Goal: Check status: Check status

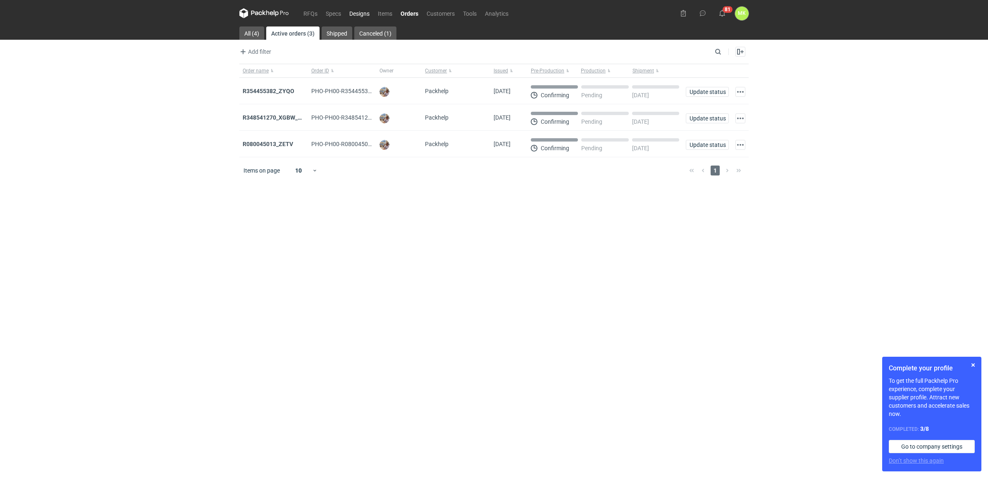
click at [363, 10] on link "Designs" at bounding box center [359, 13] width 29 height 10
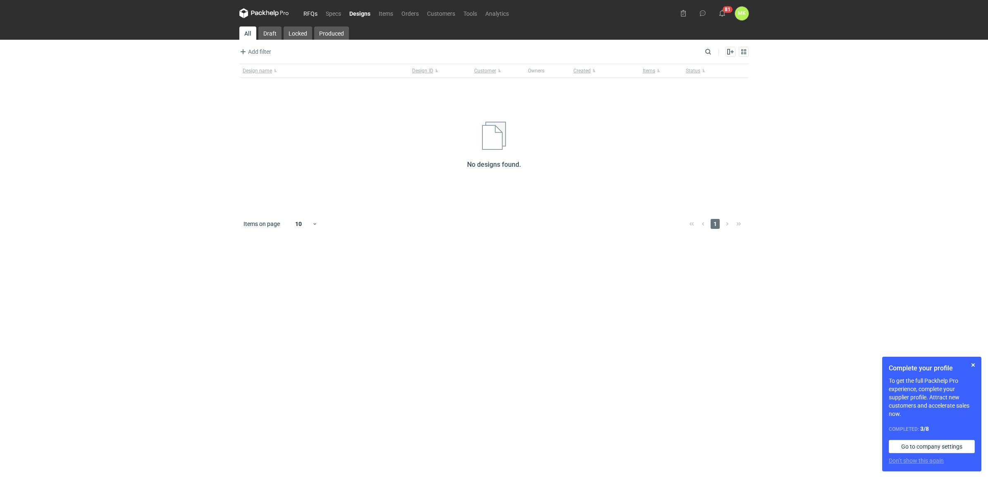
click at [314, 13] on link "RFQs" at bounding box center [310, 13] width 22 height 10
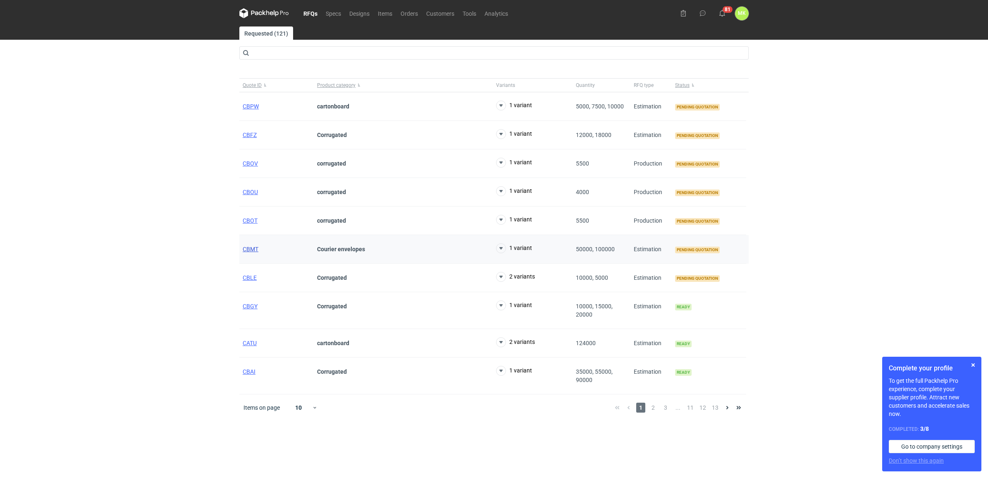
click at [252, 249] on span "CBMT" at bounding box center [251, 249] width 16 height 7
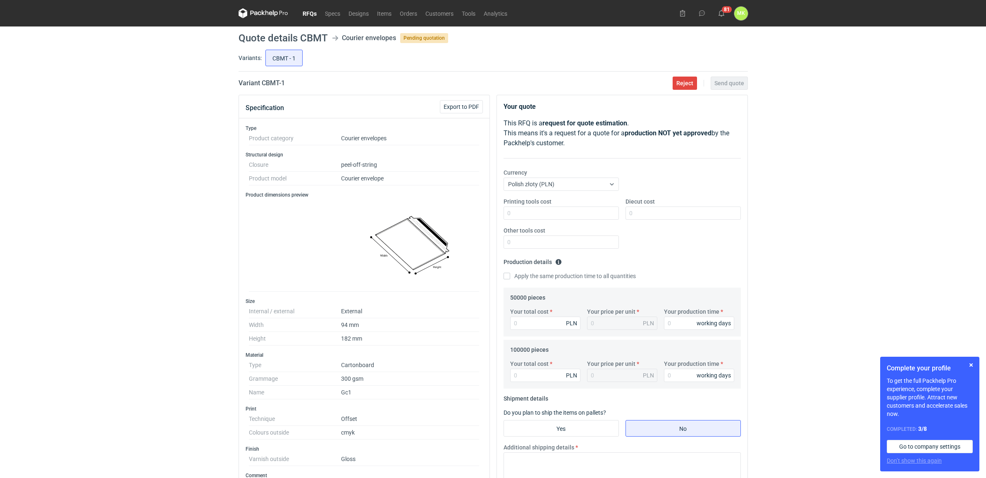
click at [314, 11] on link "RFQs" at bounding box center [310, 13] width 22 height 10
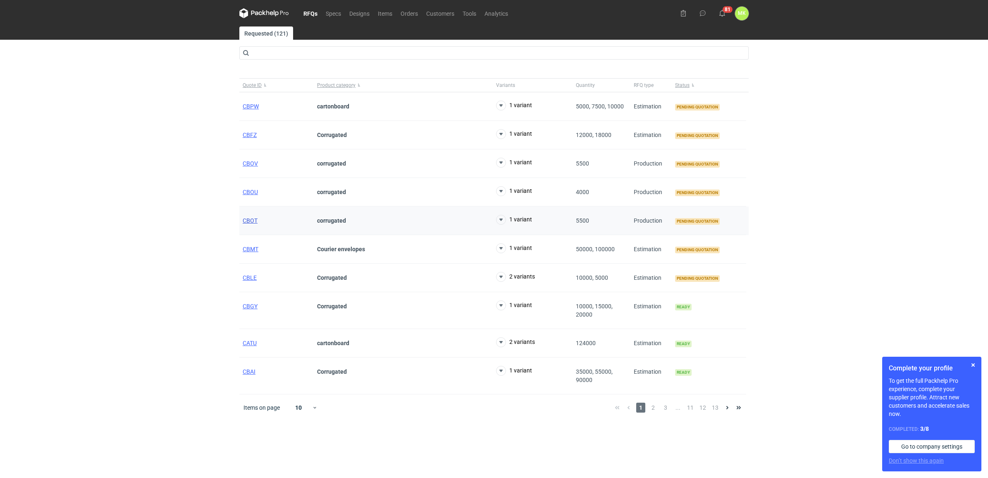
click at [247, 220] on span "CBOT" at bounding box center [250, 220] width 15 height 7
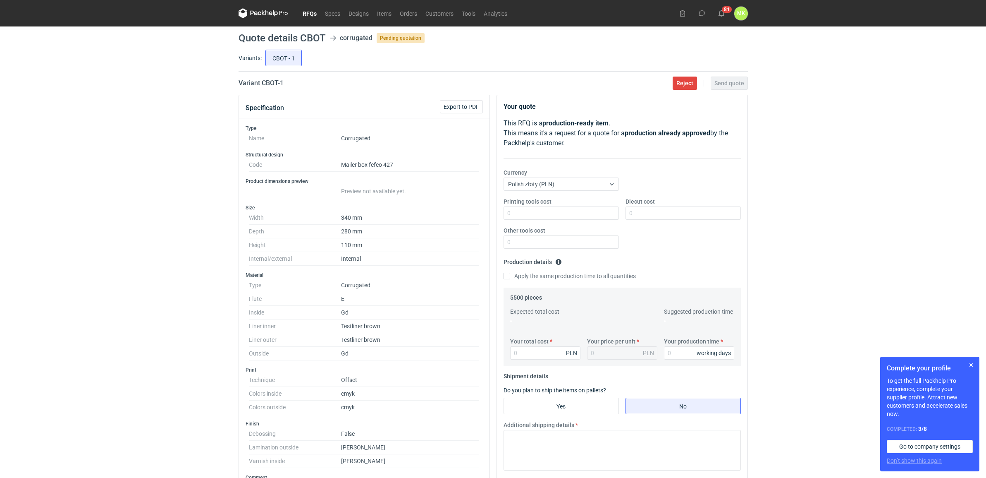
click at [314, 12] on link "RFQs" at bounding box center [310, 13] width 22 height 10
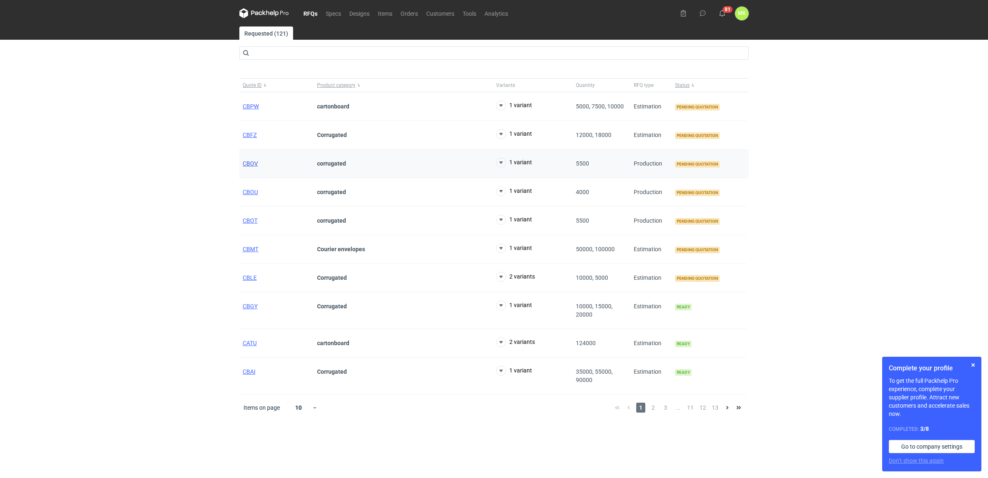
click at [251, 165] on span "CBOV" at bounding box center [250, 163] width 15 height 7
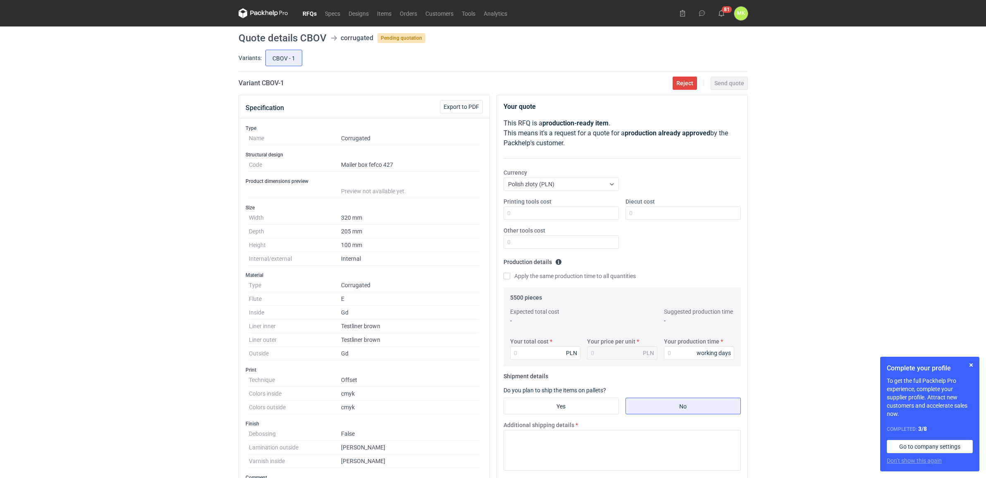
click at [308, 18] on link "RFQs" at bounding box center [310, 13] width 22 height 10
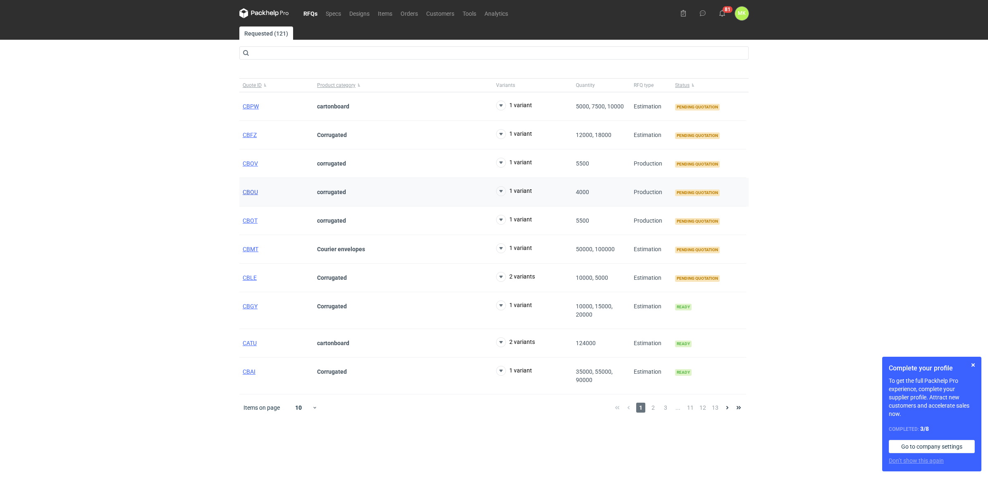
click at [253, 191] on span "CBOU" at bounding box center [250, 192] width 15 height 7
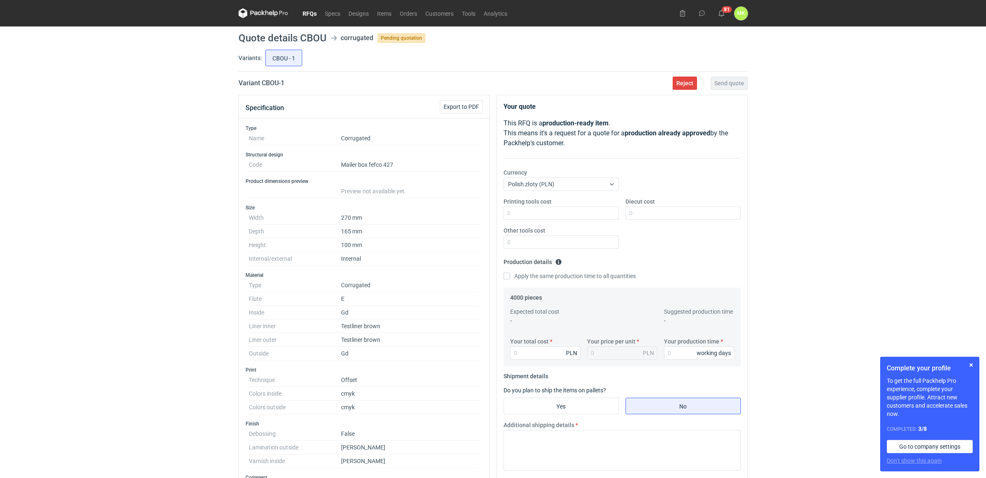
click at [938, 189] on div "RFQs Specs Designs Items Orders Customers Tools Analytics 81 [PERSON_NAME] Kasp…" at bounding box center [493, 239] width 986 height 478
click at [306, 13] on link "RFQs" at bounding box center [310, 13] width 22 height 10
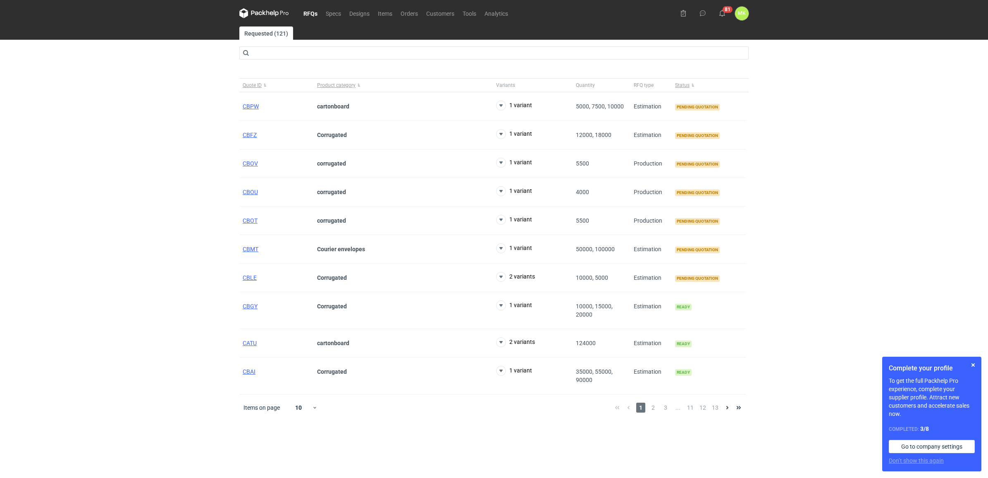
click at [852, 106] on div "RFQs Specs Designs Items Orders Customers Tools Analytics 81 [PERSON_NAME] Kasp…" at bounding box center [494, 239] width 988 height 478
click at [864, 108] on div "RFQs Specs Designs Items Orders Customers Tools Analytics 81 [PERSON_NAME] Kasp…" at bounding box center [494, 239] width 988 height 478
click at [837, 272] on div "RFQs Specs Designs Items Orders Customers Tools Analytics 81 [PERSON_NAME] Kasp…" at bounding box center [494, 239] width 988 height 478
click at [820, 264] on div "RFQs Specs Designs Items Orders Customers Tools Analytics 81 [PERSON_NAME] Kasp…" at bounding box center [494, 239] width 988 height 478
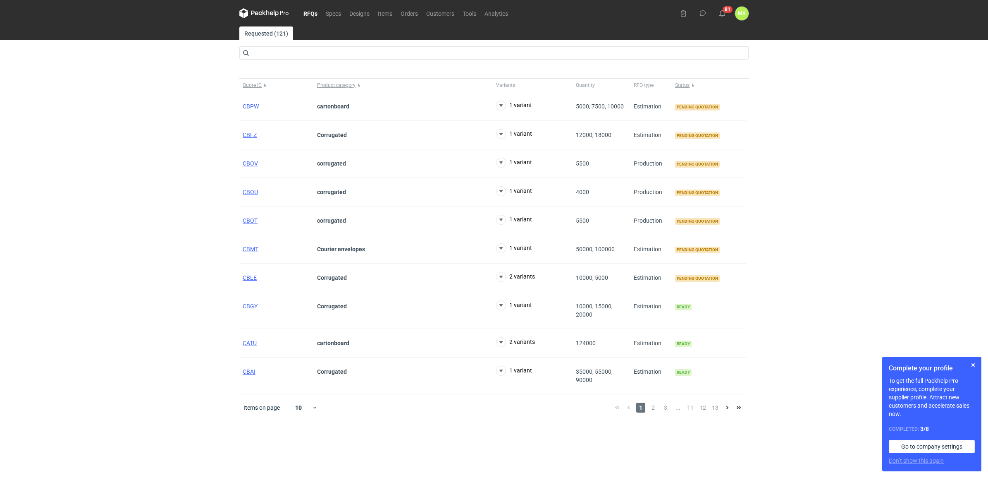
click at [854, 252] on div "RFQs Specs Designs Items Orders Customers Tools Analytics 81 [PERSON_NAME] Kasp…" at bounding box center [494, 239] width 988 height 478
click at [253, 162] on span "CBOV" at bounding box center [250, 163] width 15 height 7
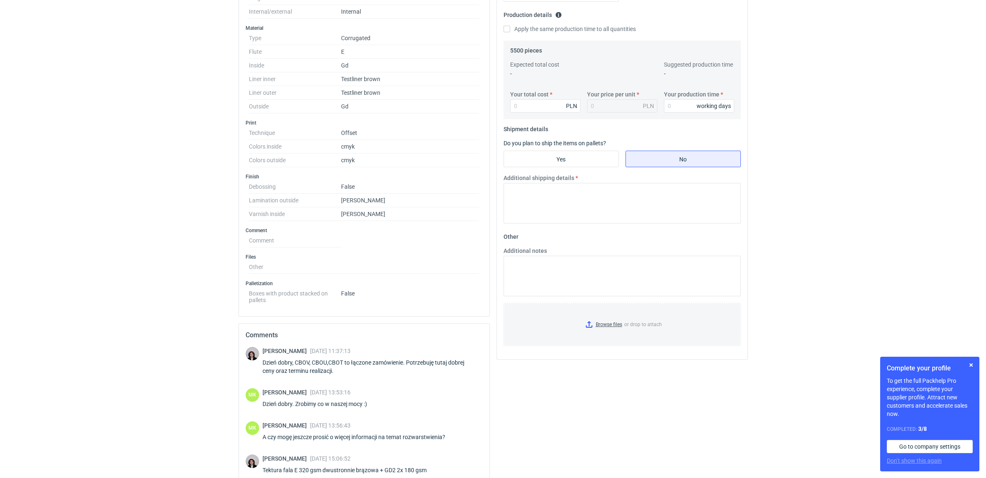
scroll to position [314, 0]
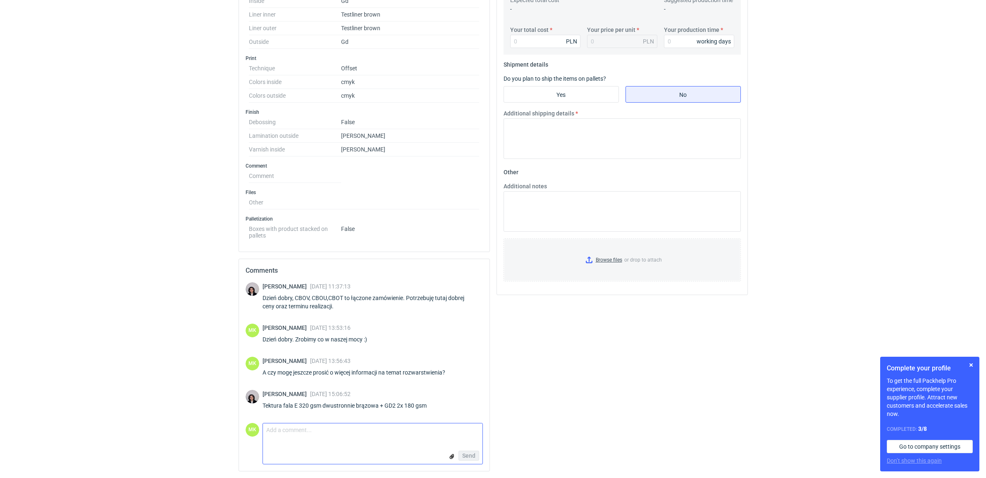
click at [363, 436] on textarea "Comment message" at bounding box center [373, 431] width 220 height 17
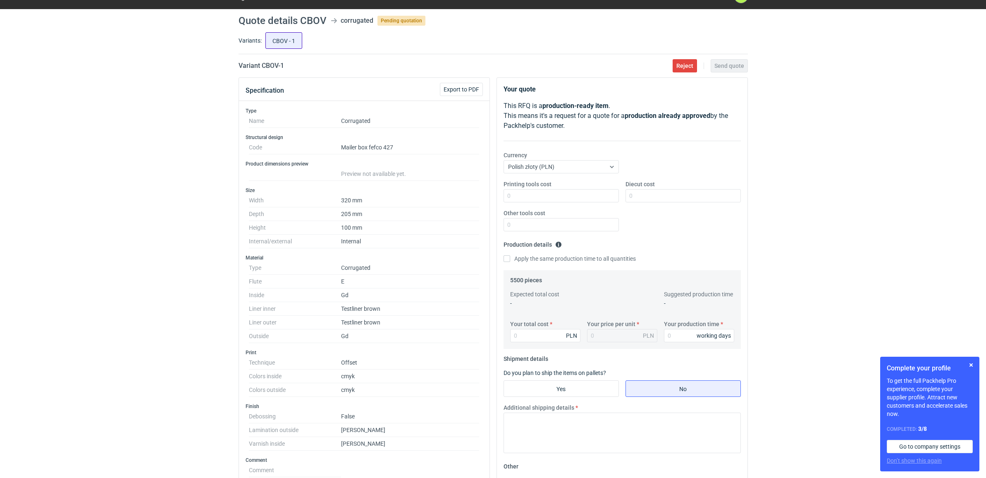
scroll to position [0, 0]
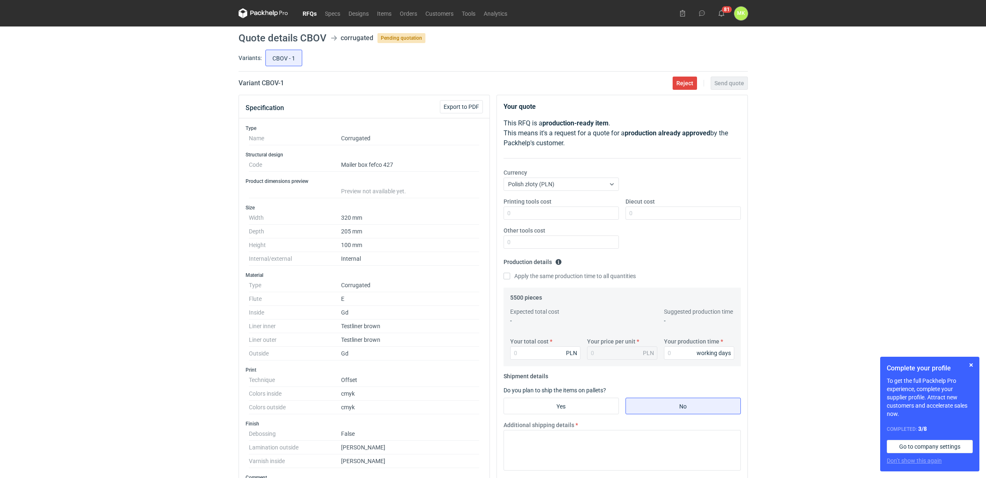
click at [312, 14] on link "RFQs" at bounding box center [310, 13] width 22 height 10
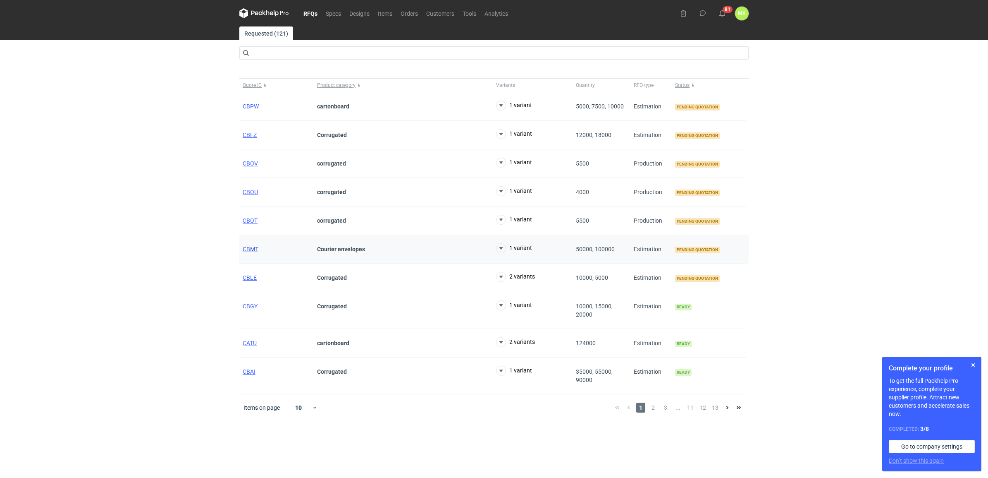
click at [253, 249] on span "CBMT" at bounding box center [251, 249] width 16 height 7
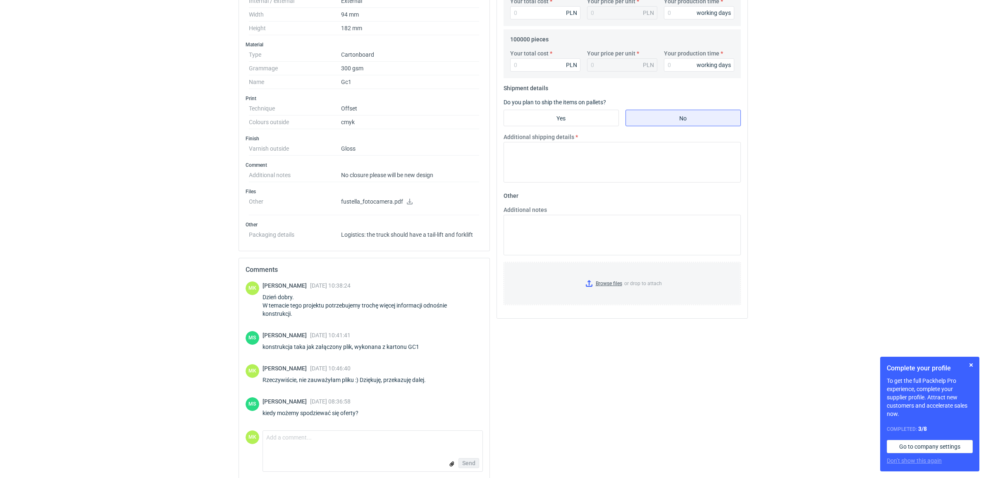
scroll to position [319, 0]
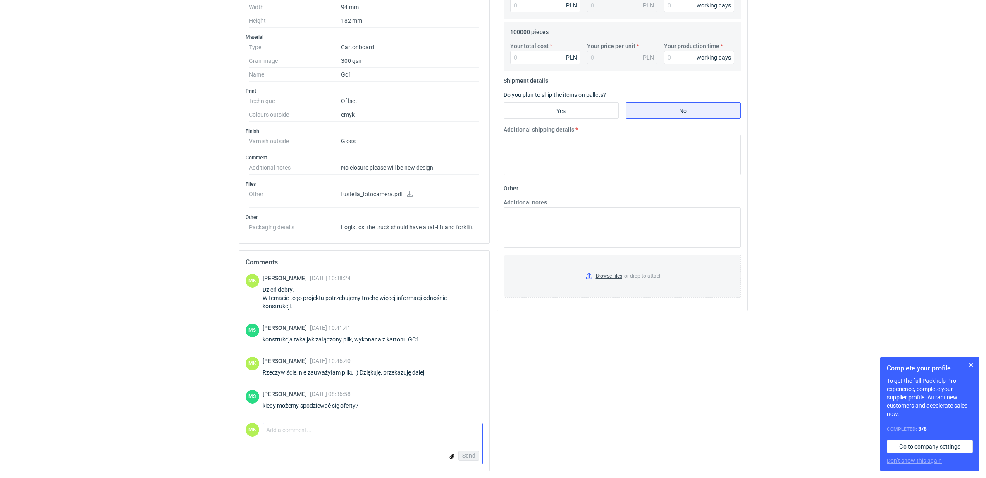
click at [325, 438] on textarea "Comment message" at bounding box center [373, 431] width 220 height 17
type textarea "W"
type textarea "D"
type textarea "Właśnie jestem w trakcie przygotowywania"
click at [463, 453] on span "Send" at bounding box center [468, 455] width 13 height 6
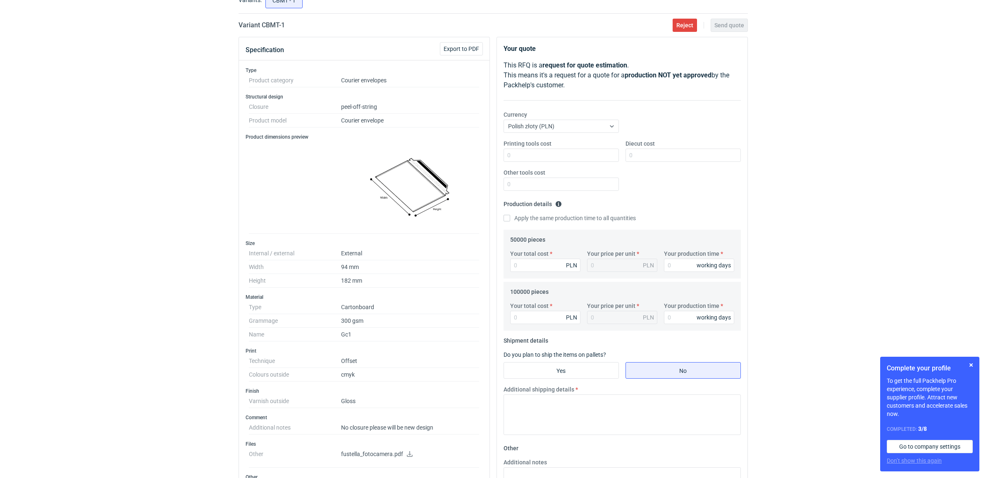
scroll to position [0, 0]
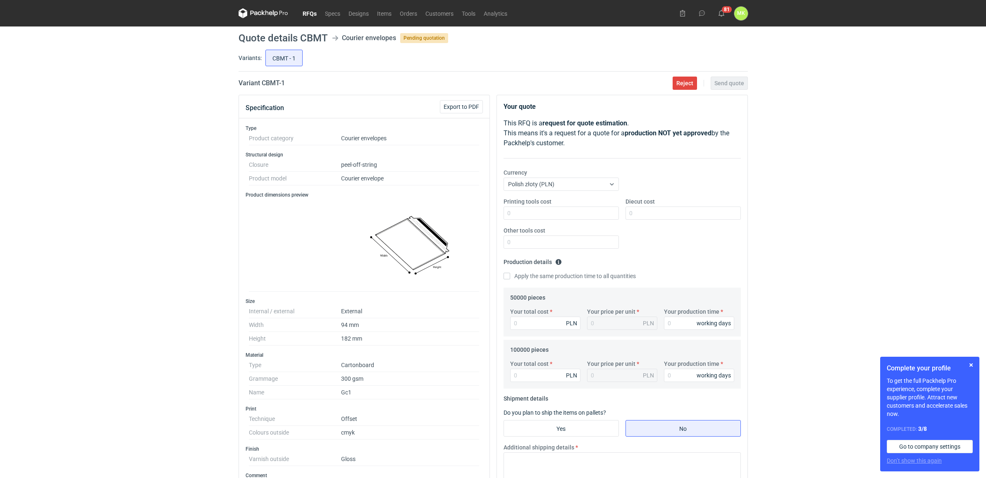
click at [853, 98] on div "RFQs Specs Designs Items Orders Customers Tools Analytics 81 [PERSON_NAME] Kasp…" at bounding box center [493, 239] width 986 height 478
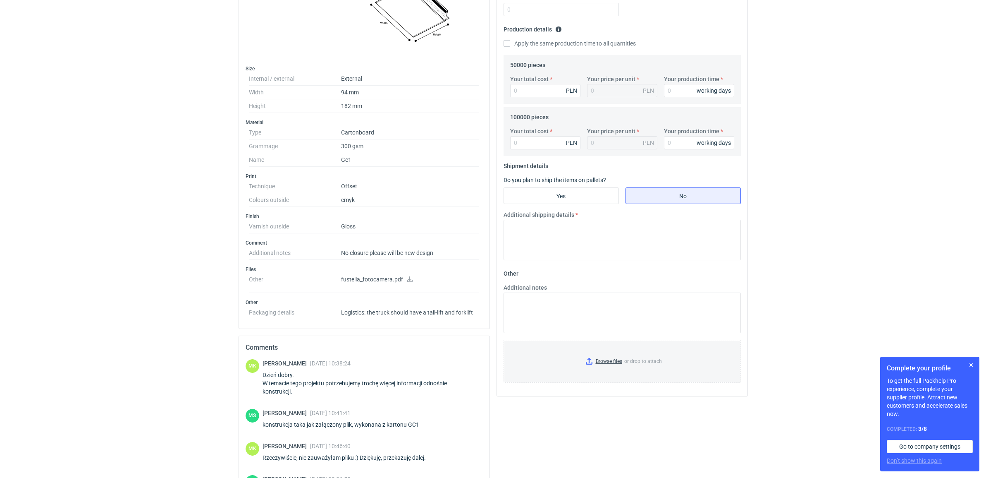
scroll to position [94, 0]
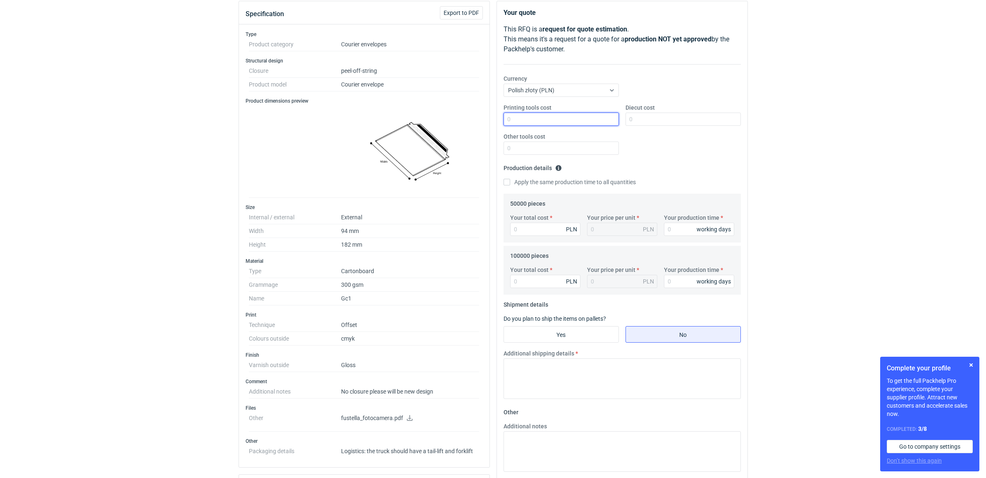
click at [563, 121] on input "Printing tools cost" at bounding box center [561, 118] width 115 height 13
click at [606, 84] on div "Polish złoty (PLN)" at bounding box center [561, 90] width 115 height 13
click at [557, 133] on span "Polish złoty (PLN)" at bounding box center [533, 136] width 47 height 8
click at [567, 116] on input "Printing tools cost" at bounding box center [561, 118] width 115 height 13
click at [589, 118] on input "Printing tools cost" at bounding box center [561, 118] width 115 height 13
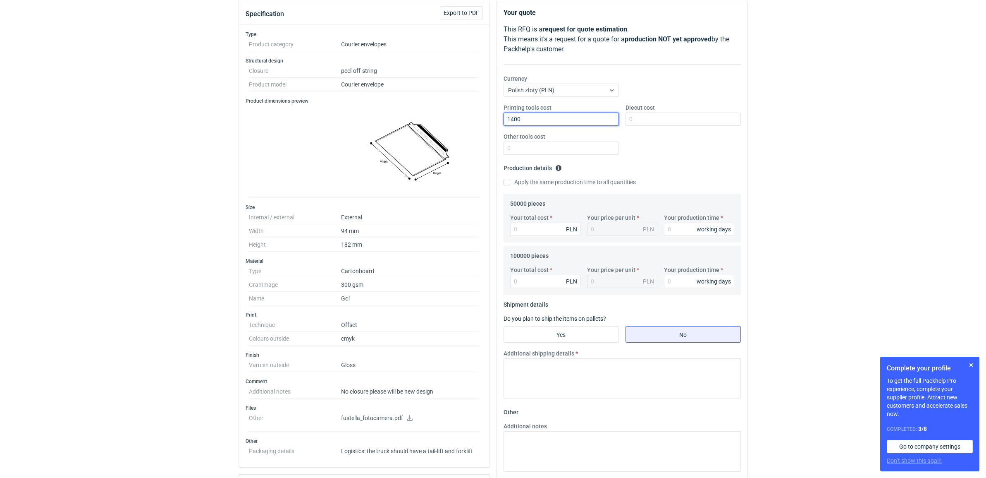
type input "1400"
type input "6400"
click at [586, 152] on input "Other tools cost" at bounding box center [561, 147] width 115 height 13
click at [547, 228] on input "Your total cost" at bounding box center [545, 229] width 70 height 13
click at [668, 172] on fieldset "Production details Please provide the expected time of production in working da…" at bounding box center [622, 177] width 237 height 32
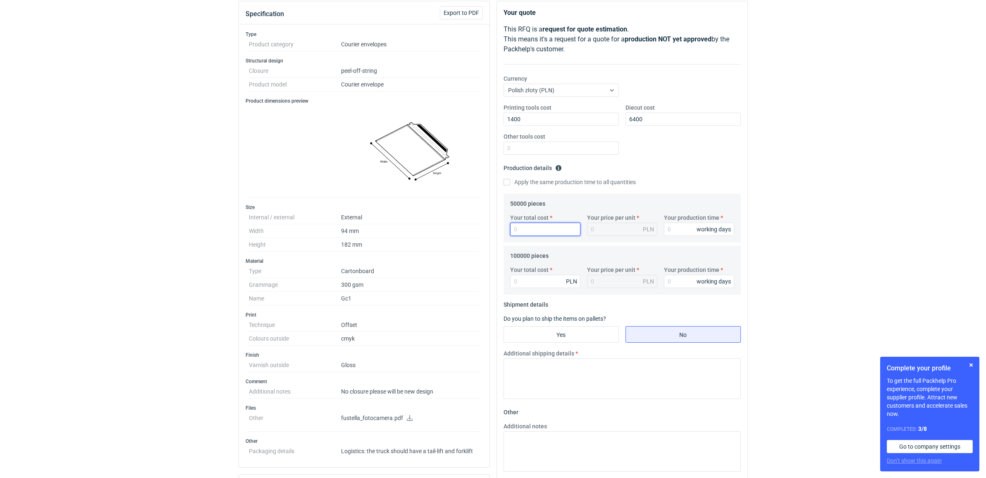
click at [549, 231] on input "Your total cost" at bounding box center [545, 229] width 70 height 13
type input "417"
type input "0.01"
click at [520, 284] on input "Your total cost" at bounding box center [545, 281] width 70 height 13
type input "363"
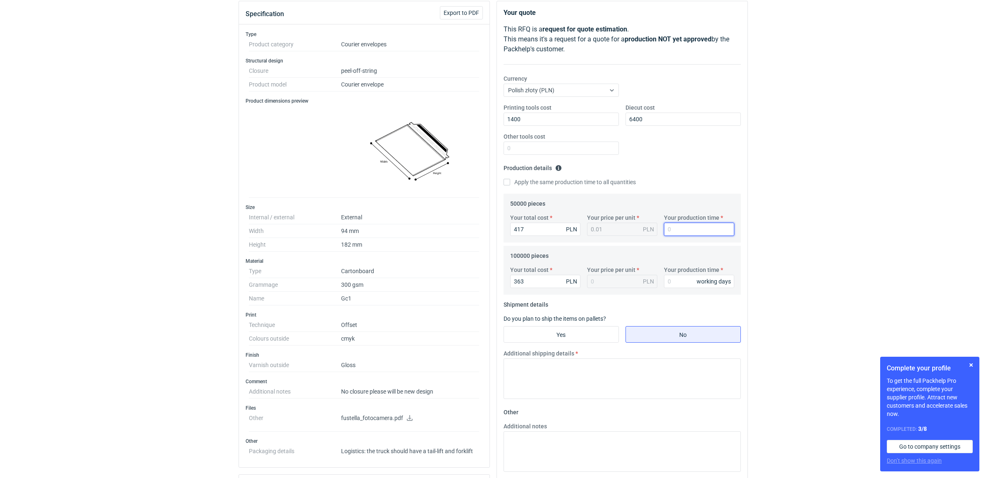
click at [692, 234] on input "Your production time" at bounding box center [699, 229] width 70 height 13
click at [578, 333] on input "Yes" at bounding box center [561, 334] width 115 height 16
radio input "true"
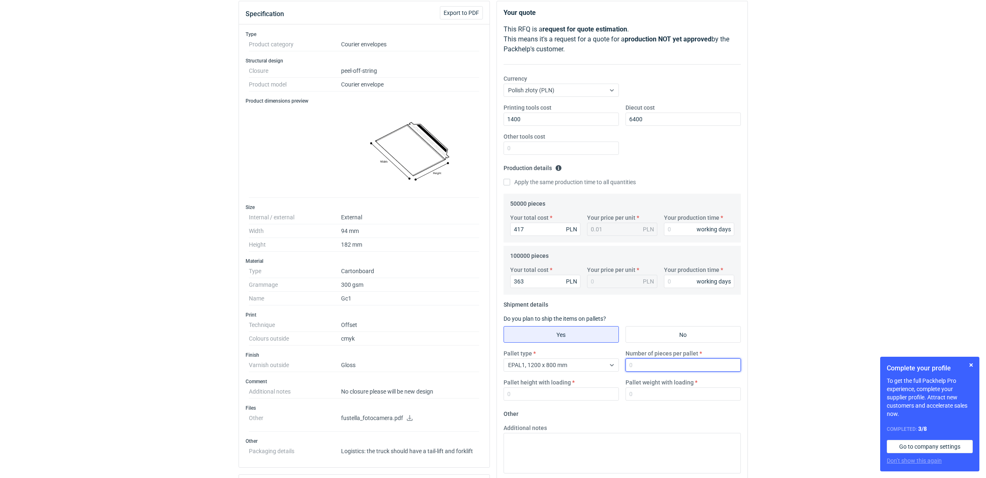
click at [649, 369] on input "Number of pieces per pallet" at bounding box center [683, 364] width 115 height 13
click at [690, 364] on input "Number of pieces per pallet" at bounding box center [683, 364] width 115 height 13
paste input "20000"
type input "20000"
click at [574, 395] on input "Pallet height with loading" at bounding box center [561, 393] width 115 height 13
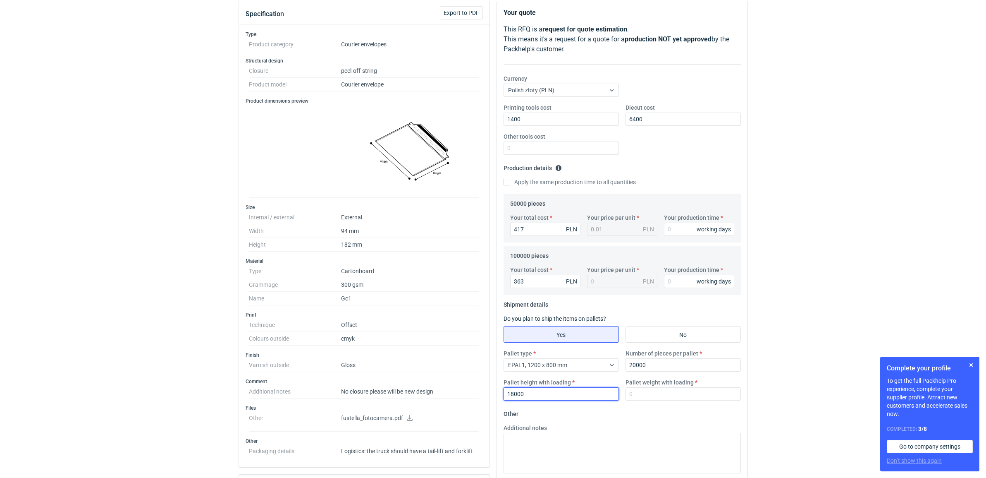
type input "18000"
click at [652, 396] on input "Pallet weight with loading" at bounding box center [683, 393] width 115 height 13
click at [773, 359] on div "RFQs Specs Designs Items Orders Customers Tools Analytics 81 [PERSON_NAME] Kasp…" at bounding box center [493, 145] width 986 height 478
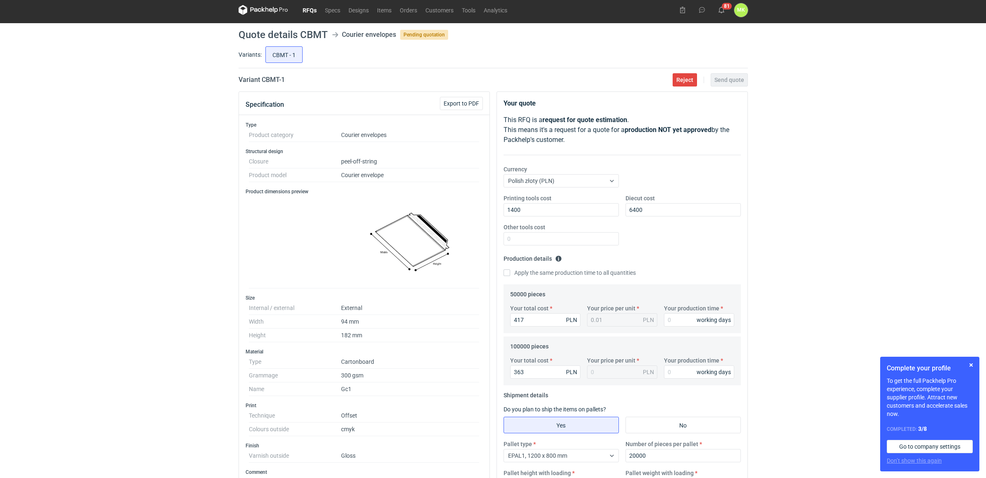
scroll to position [0, 0]
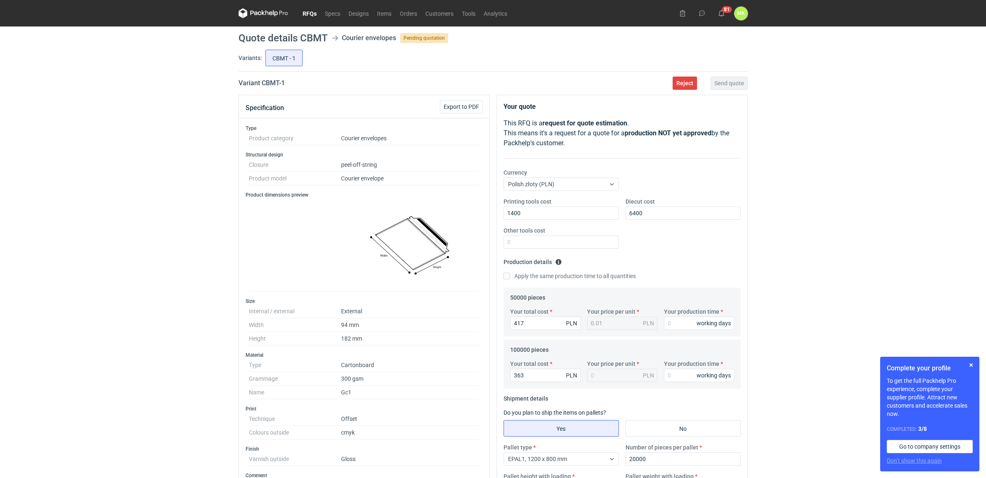
click at [776, 349] on div "RFQs Specs Designs Items Orders Customers Tools Analytics 81 [PERSON_NAME] Kasp…" at bounding box center [493, 239] width 986 height 478
click at [309, 10] on link "RFQs" at bounding box center [310, 13] width 22 height 10
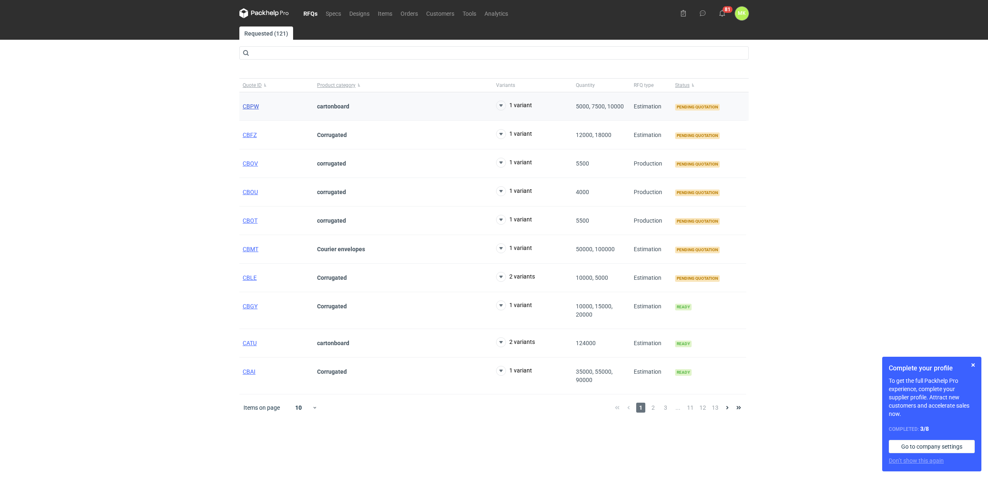
click at [254, 106] on span "CBPW" at bounding box center [251, 106] width 16 height 7
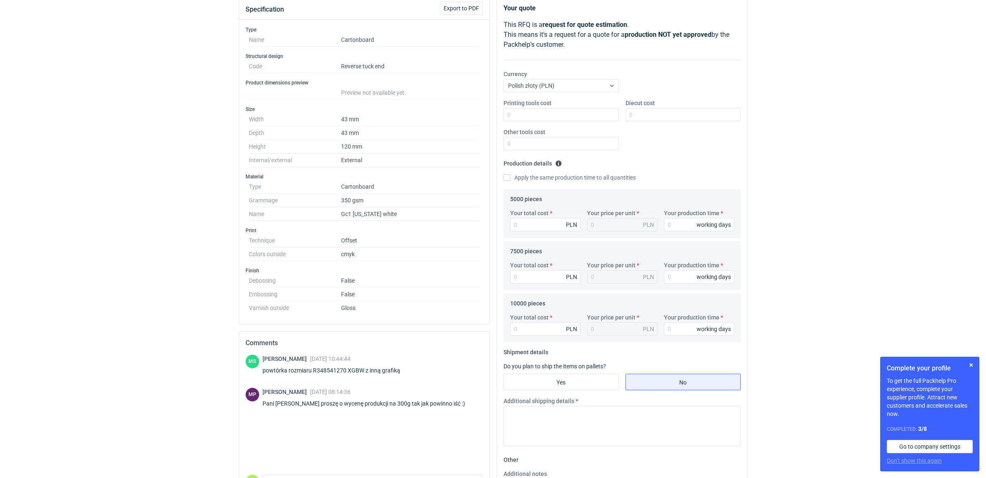
scroll to position [211, 0]
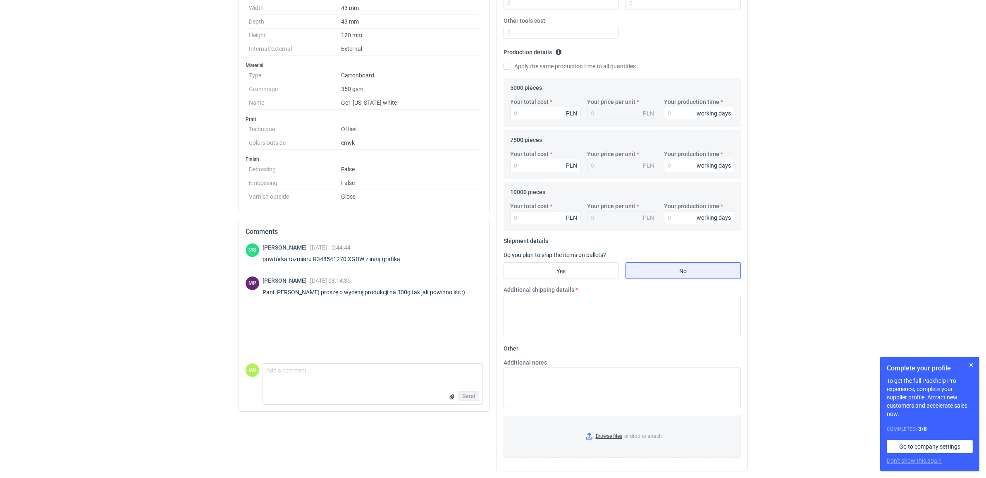
click at [803, 129] on div "RFQs Specs Designs Items Orders Customers Tools Analytics 81 [PERSON_NAME] Kasp…" at bounding box center [493, 29] width 986 height 478
click at [822, 234] on div "RFQs Specs Designs Items Orders Customers Tools Analytics 81 [PERSON_NAME] Kasp…" at bounding box center [493, 29] width 986 height 478
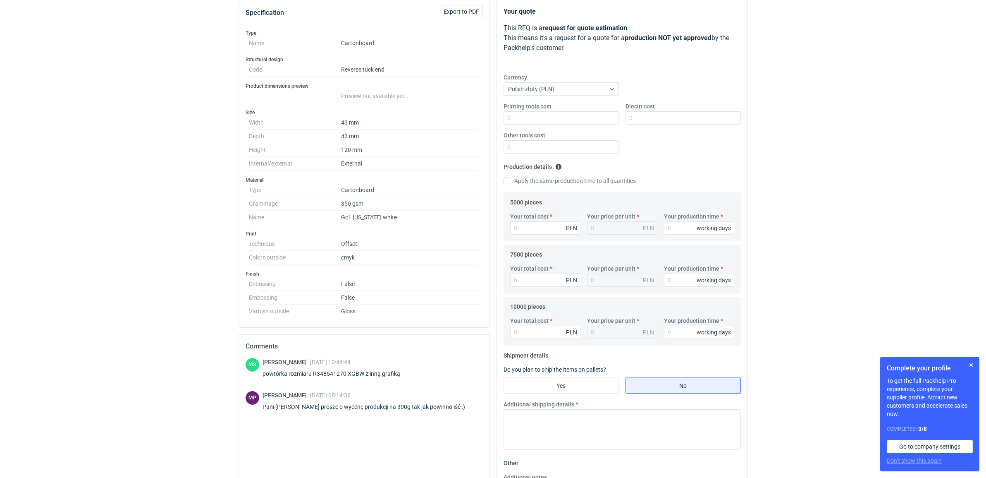
scroll to position [0, 0]
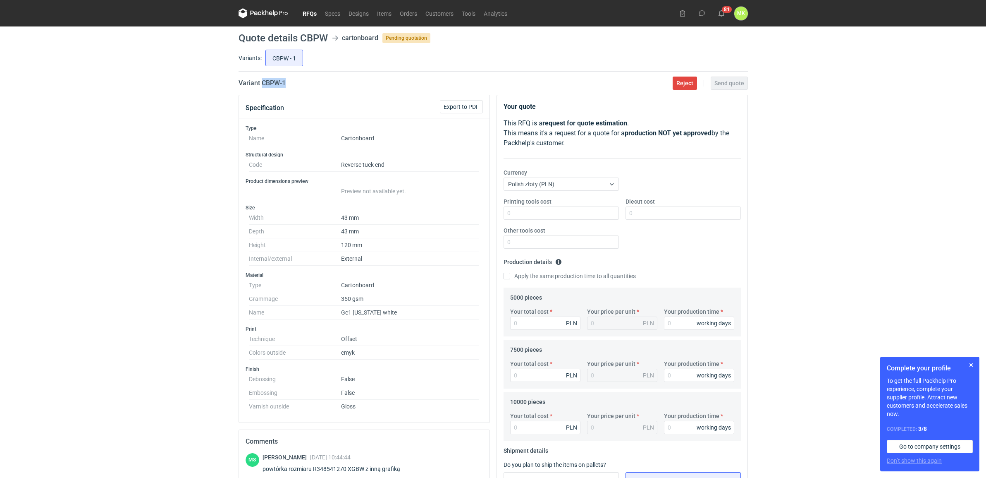
drag, startPoint x: 293, startPoint y: 85, endPoint x: 261, endPoint y: 85, distance: 31.8
click at [261, 85] on div "Variant CBPW - 1 Reject Send quote" at bounding box center [494, 83] width 510 height 10
copy h2 "CBPW - 1"
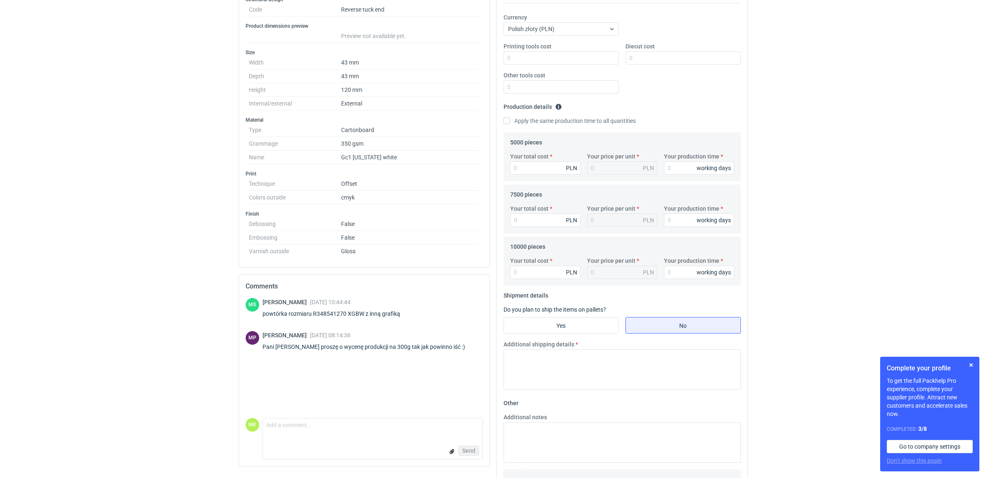
scroll to position [52, 0]
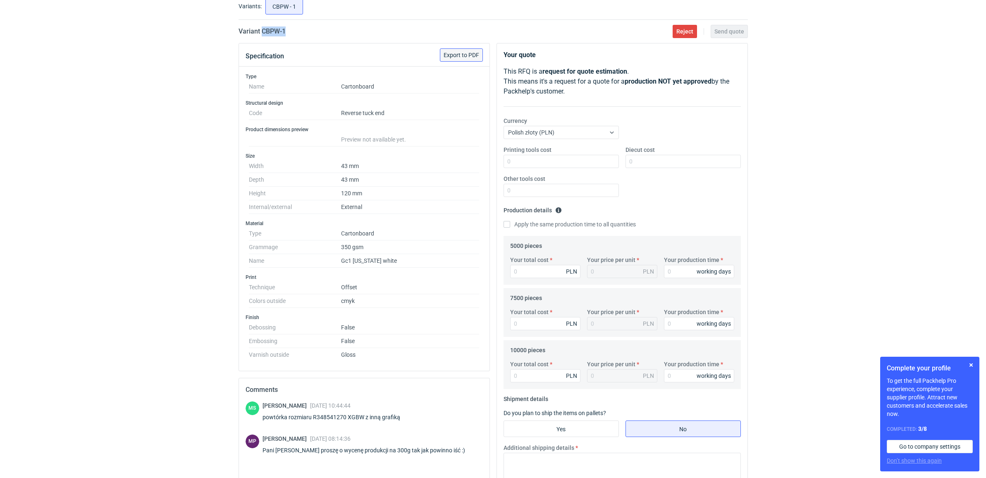
click at [463, 57] on span "Export to PDF" at bounding box center [462, 55] width 36 height 6
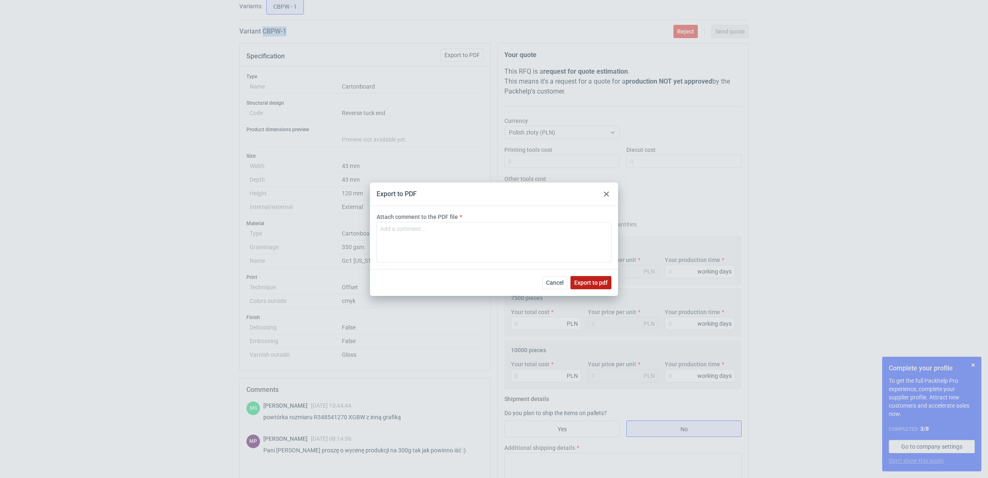
click at [604, 283] on span "Export to pdf" at bounding box center [591, 283] width 34 height 6
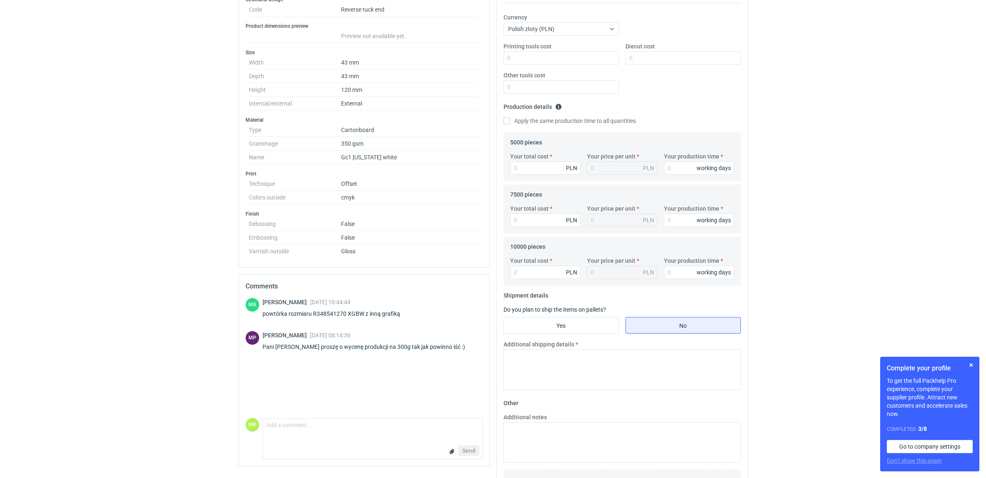
scroll to position [0, 0]
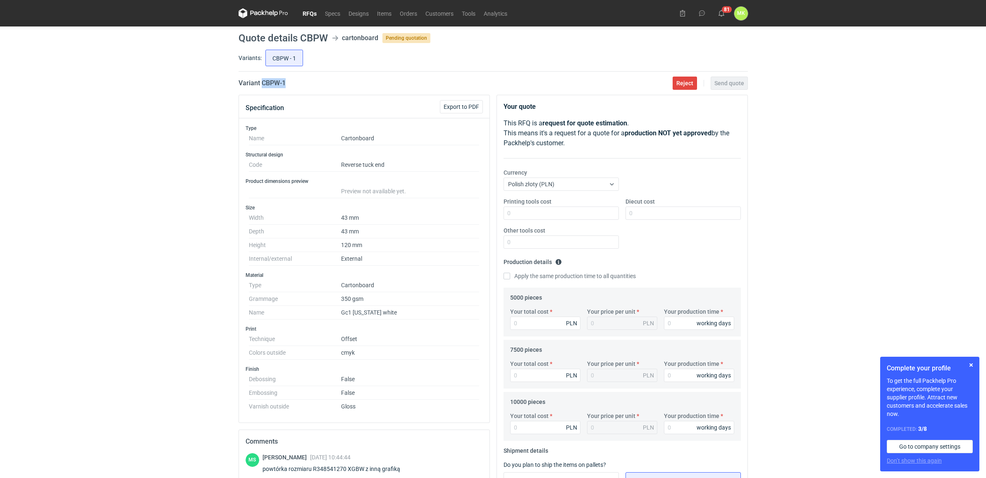
click at [311, 13] on link "RFQs" at bounding box center [310, 13] width 22 height 10
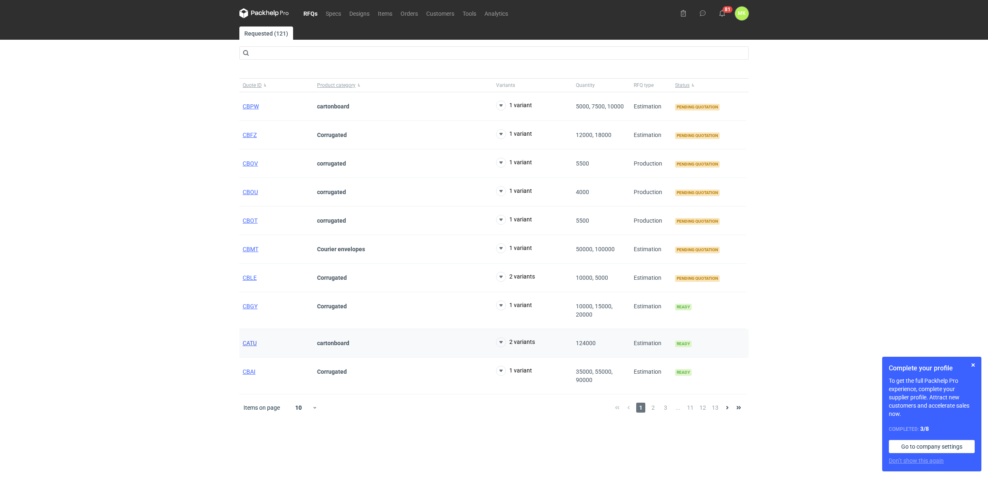
click at [245, 342] on span "CATU" at bounding box center [250, 343] width 14 height 7
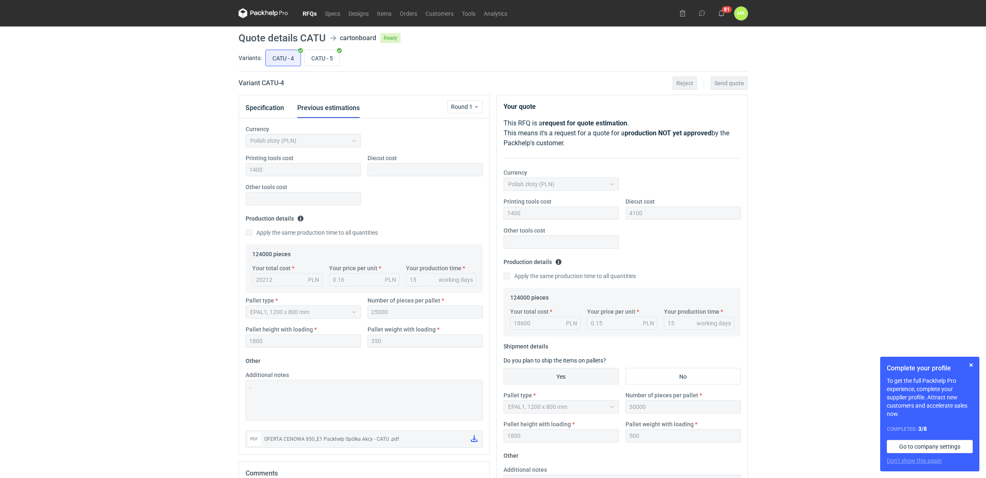
drag, startPoint x: 787, startPoint y: 217, endPoint x: 788, endPoint y: 151, distance: 66.2
click at [788, 151] on div "RFQs Specs Designs Items Orders Customers Tools Analytics 81 [PERSON_NAME] Kasp…" at bounding box center [493, 239] width 986 height 478
click at [781, 198] on div "RFQs Specs Designs Items Orders Customers Tools Analytics 81 [PERSON_NAME] Kasp…" at bounding box center [493, 239] width 986 height 478
click at [785, 199] on div "RFQs Specs Designs Items Orders Customers Tools Analytics 81 [PERSON_NAME] Kasp…" at bounding box center [493, 239] width 986 height 478
click at [931, 163] on div "RFQs Specs Designs Items Orders Customers Tools Analytics 81 [PERSON_NAME] Kasp…" at bounding box center [493, 239] width 986 height 478
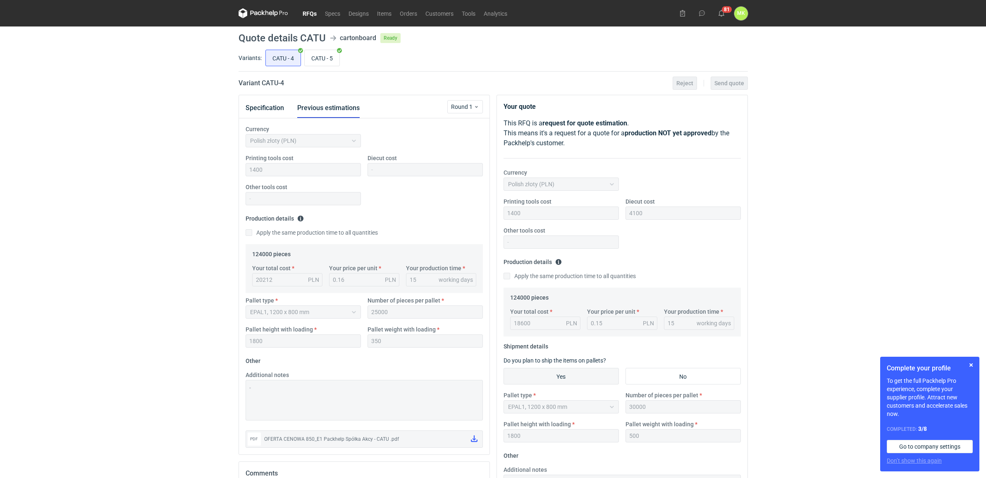
click at [924, 160] on div "RFQs Specs Designs Items Orders Customers Tools Analytics 81 [PERSON_NAME] Kasp…" at bounding box center [493, 239] width 986 height 478
click at [970, 364] on button "button" at bounding box center [972, 365] width 10 height 10
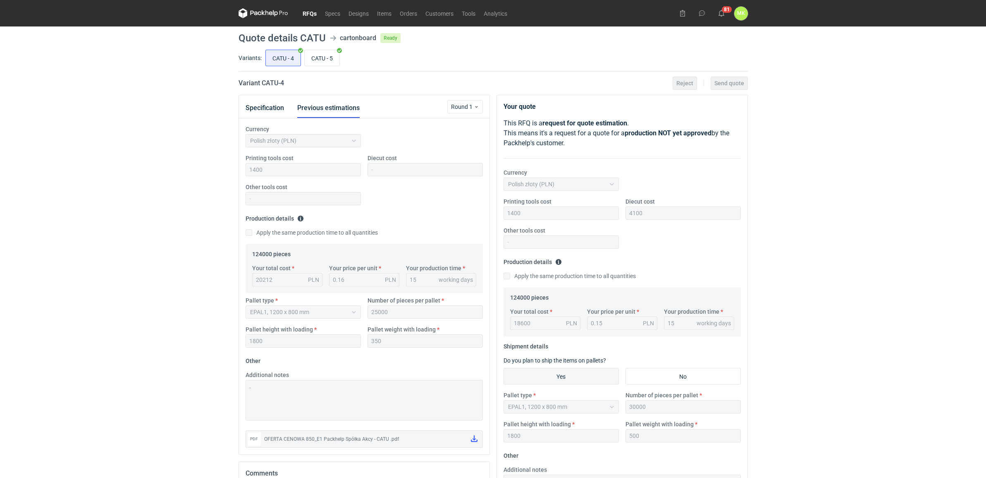
click at [895, 301] on div "RFQs Specs Designs Items Orders Customers Tools Analytics 81 [PERSON_NAME] Kasp…" at bounding box center [493, 239] width 986 height 478
click at [439, 54] on div "CATU - 4 CATU - 5" at bounding box center [506, 58] width 484 height 20
click at [821, 73] on div "RFQs Specs Designs Items Orders Customers Tools Analytics 81 [PERSON_NAME] Kasp…" at bounding box center [493, 239] width 986 height 478
click at [846, 116] on div "RFQs Specs Designs Items Orders Customers Tools Analytics 81 [PERSON_NAME] Kasp…" at bounding box center [493, 239] width 986 height 478
click at [844, 112] on div "RFQs Specs Designs Items Orders Customers Tools Analytics 81 [PERSON_NAME] Kasp…" at bounding box center [493, 239] width 986 height 478
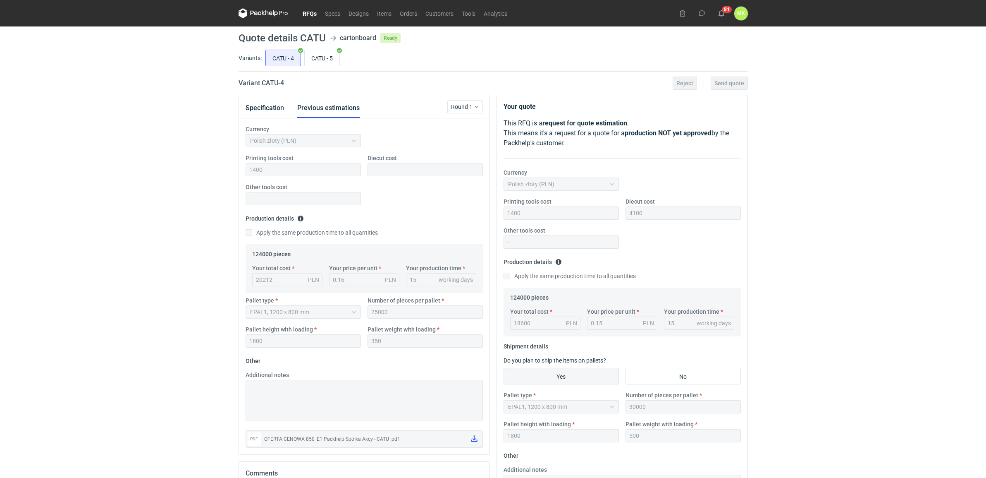
click at [853, 243] on div "RFQs Specs Designs Items Orders Customers Tools Analytics 81 [PERSON_NAME] Kasp…" at bounding box center [493, 239] width 986 height 478
click at [309, 14] on link "RFQs" at bounding box center [310, 13] width 22 height 10
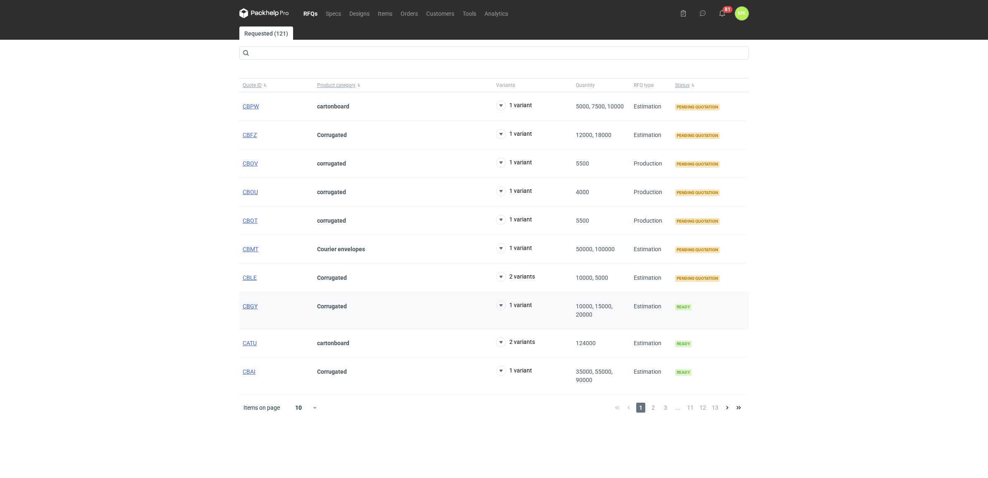
click at [252, 304] on span "CBGY" at bounding box center [250, 306] width 15 height 7
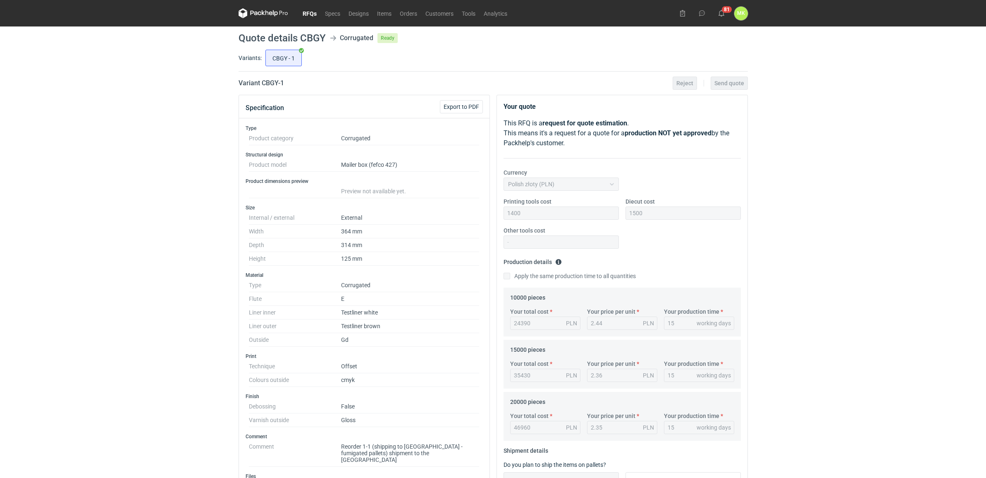
click at [903, 123] on div "RFQs Specs Designs Items Orders Customers Tools Analytics 81 [PERSON_NAME] Kasp…" at bounding box center [493, 239] width 986 height 478
